Goal: Information Seeking & Learning: Learn about a topic

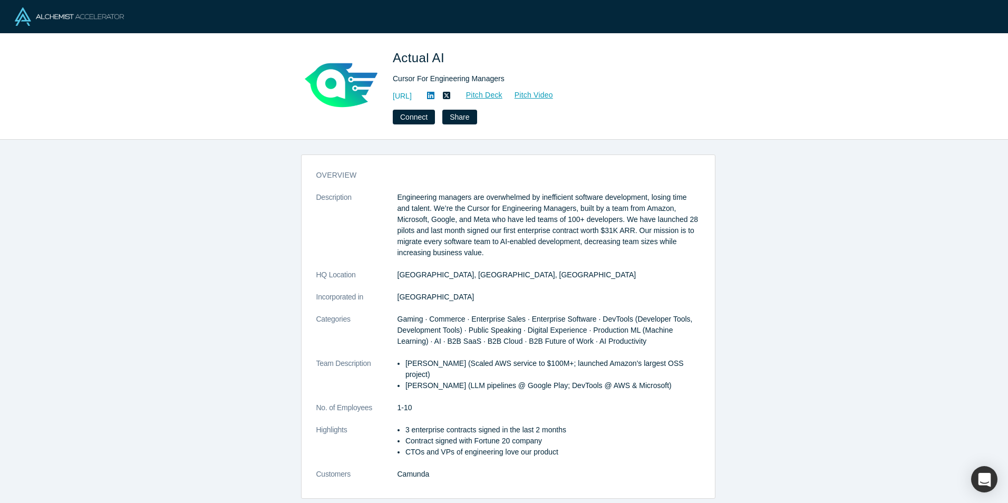
click at [751, 280] on div "overview Description Engineering managers are overwhelmed by inefficient softwa…" at bounding box center [508, 325] width 1016 height 371
